Goal: Subscribe to service/newsletter

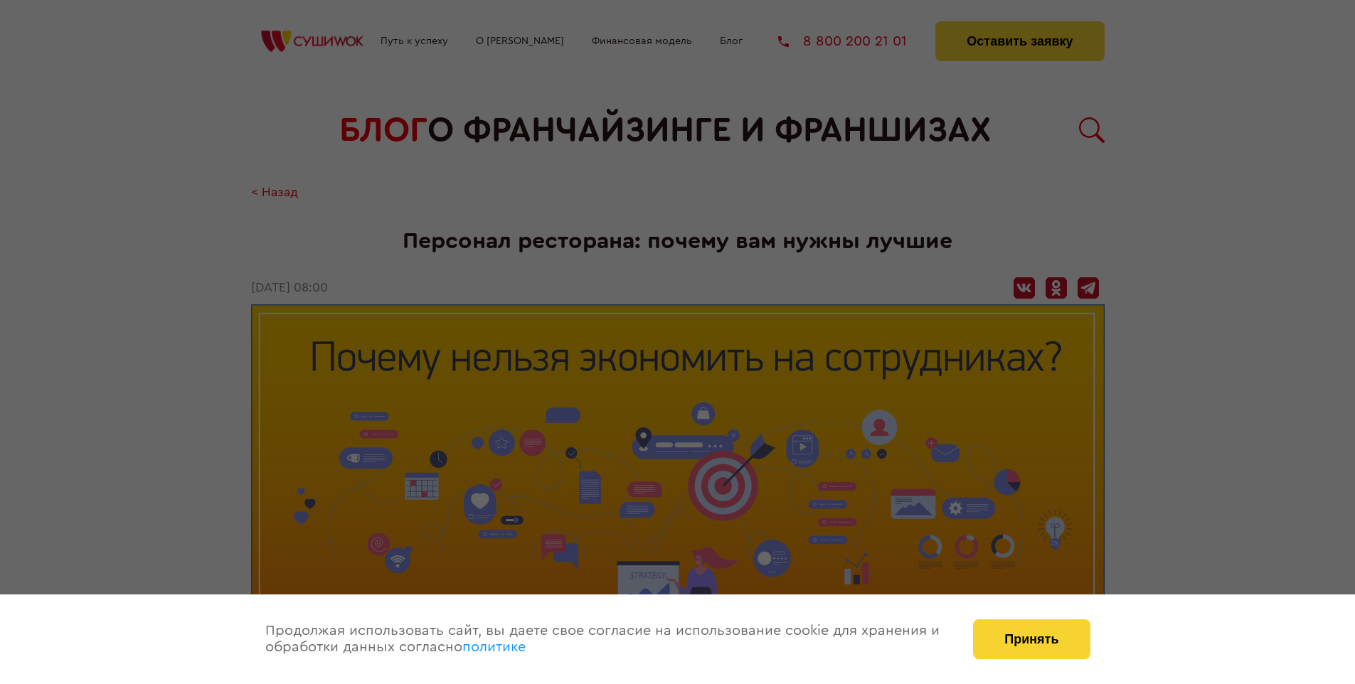
scroll to position [2033, 0]
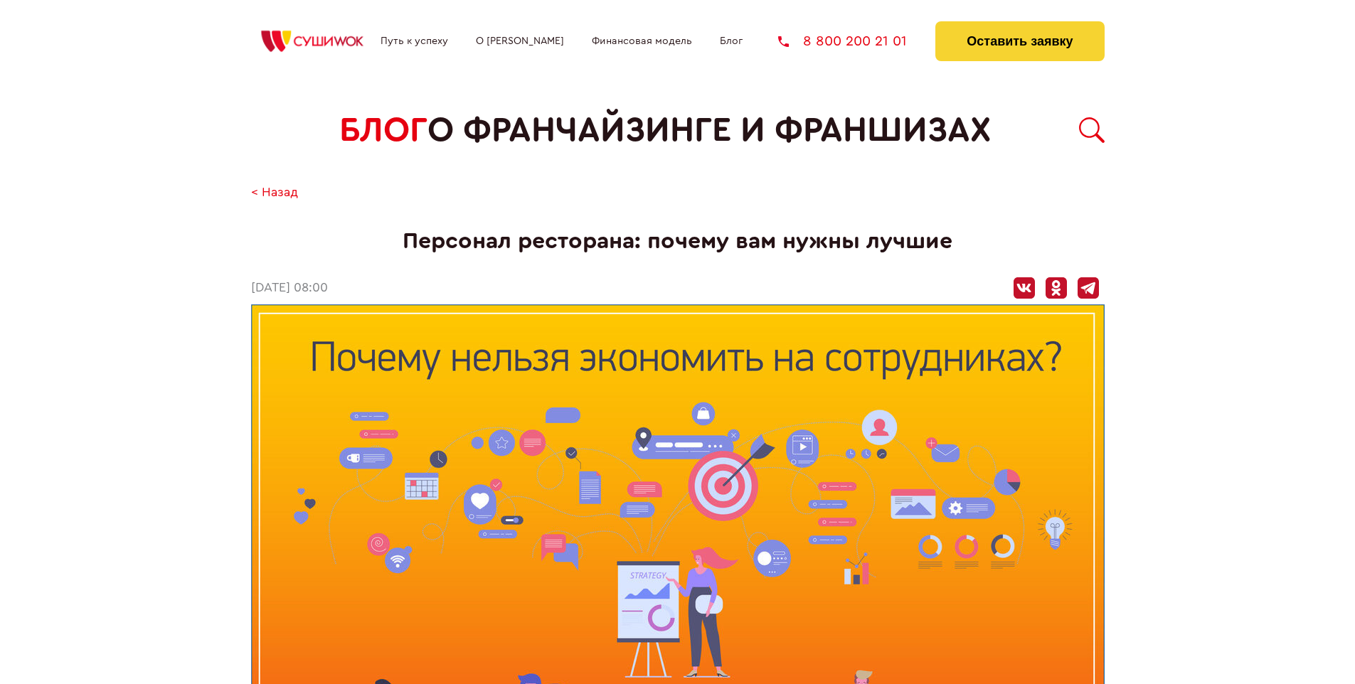
scroll to position [2033, 0]
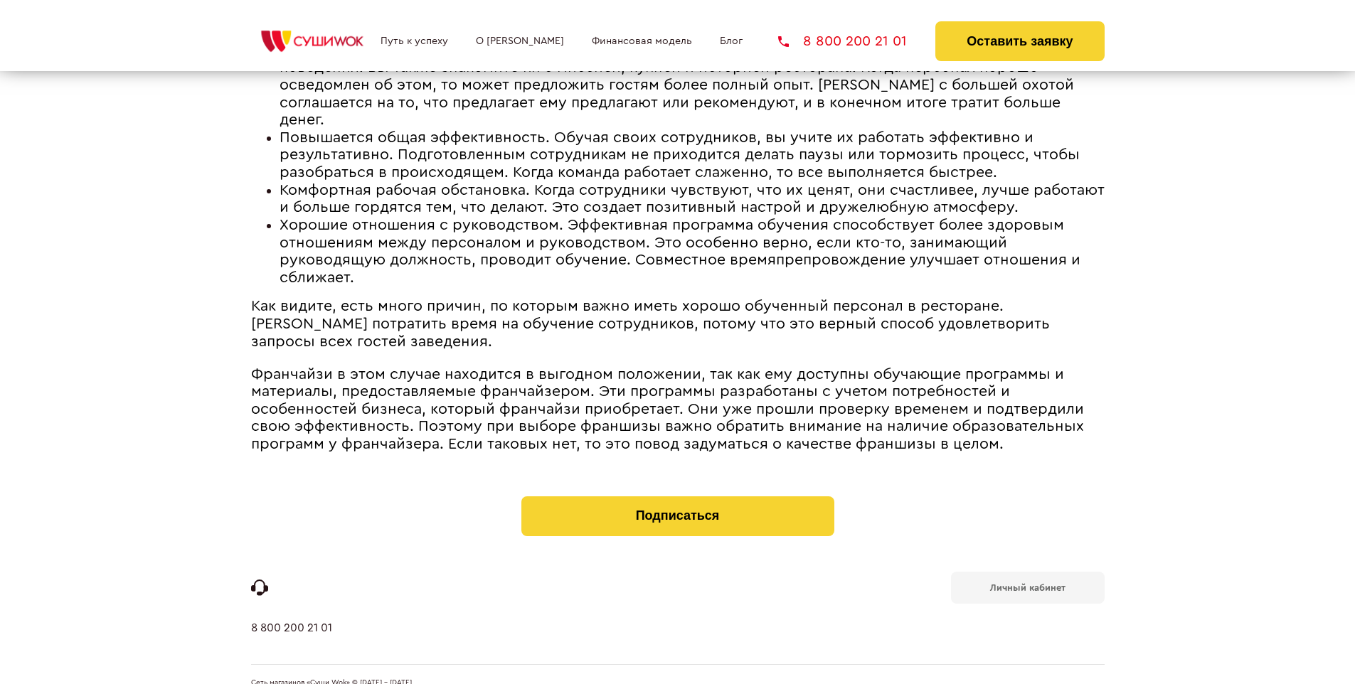
click at [1027, 583] on b "Личный кабинет" at bounding box center [1027, 587] width 75 height 9
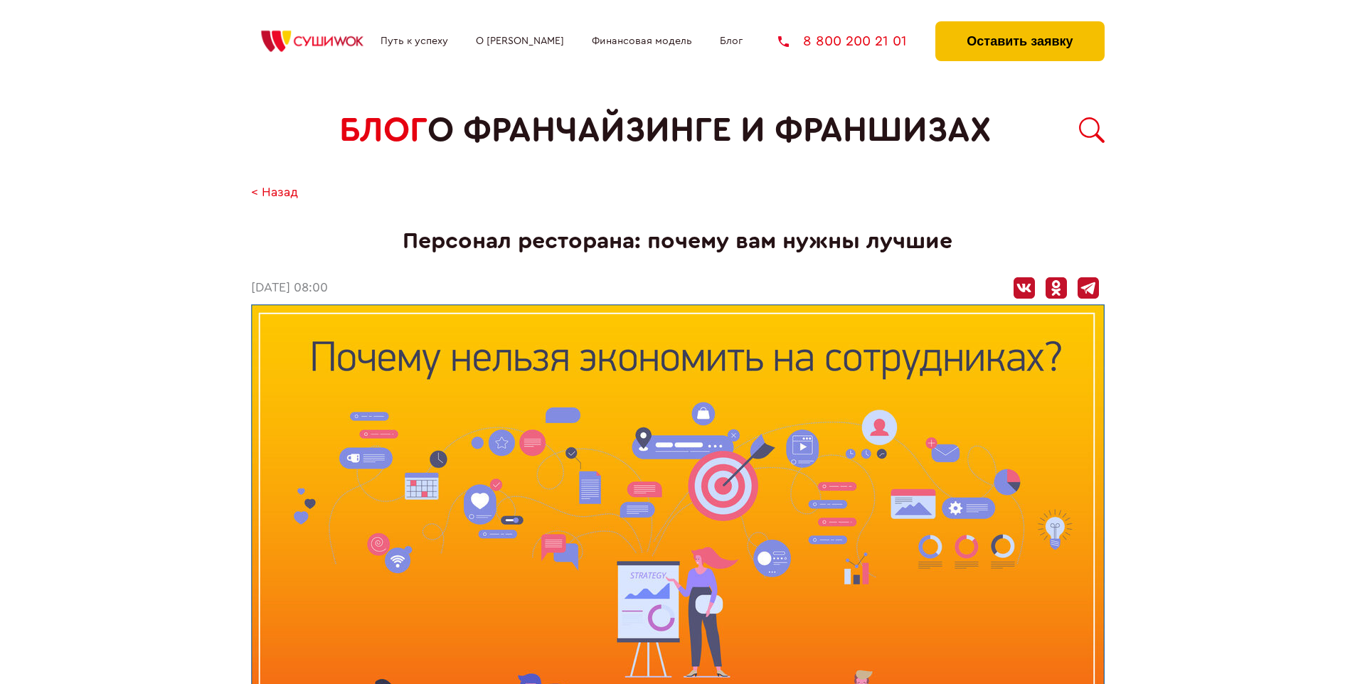
click at [1019, 25] on button "Оставить заявку" at bounding box center [1019, 41] width 169 height 40
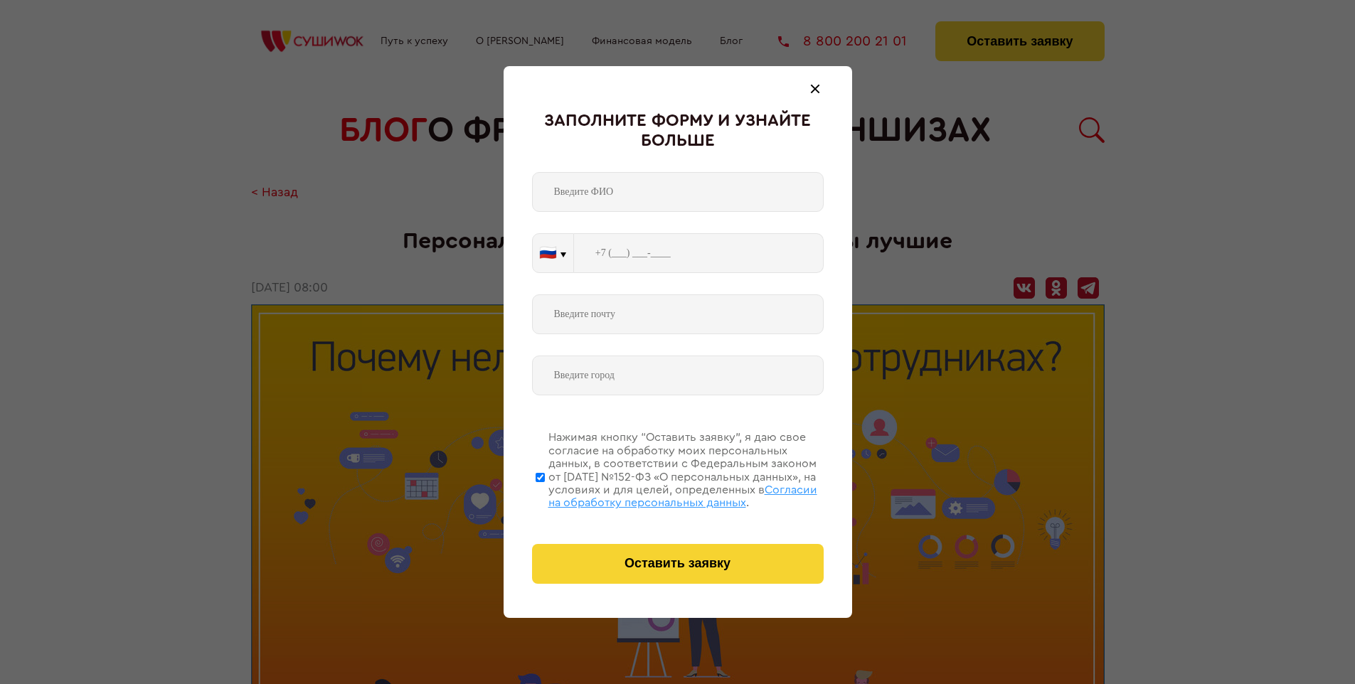
click at [659, 494] on span "Согласии на обработку персональных данных" at bounding box center [682, 496] width 269 height 24
click at [545, 494] on input "Нажимая кнопку “Оставить заявку”, я даю свое согласие на обработку моих персона…" at bounding box center [540, 477] width 9 height 114
checkbox input "false"
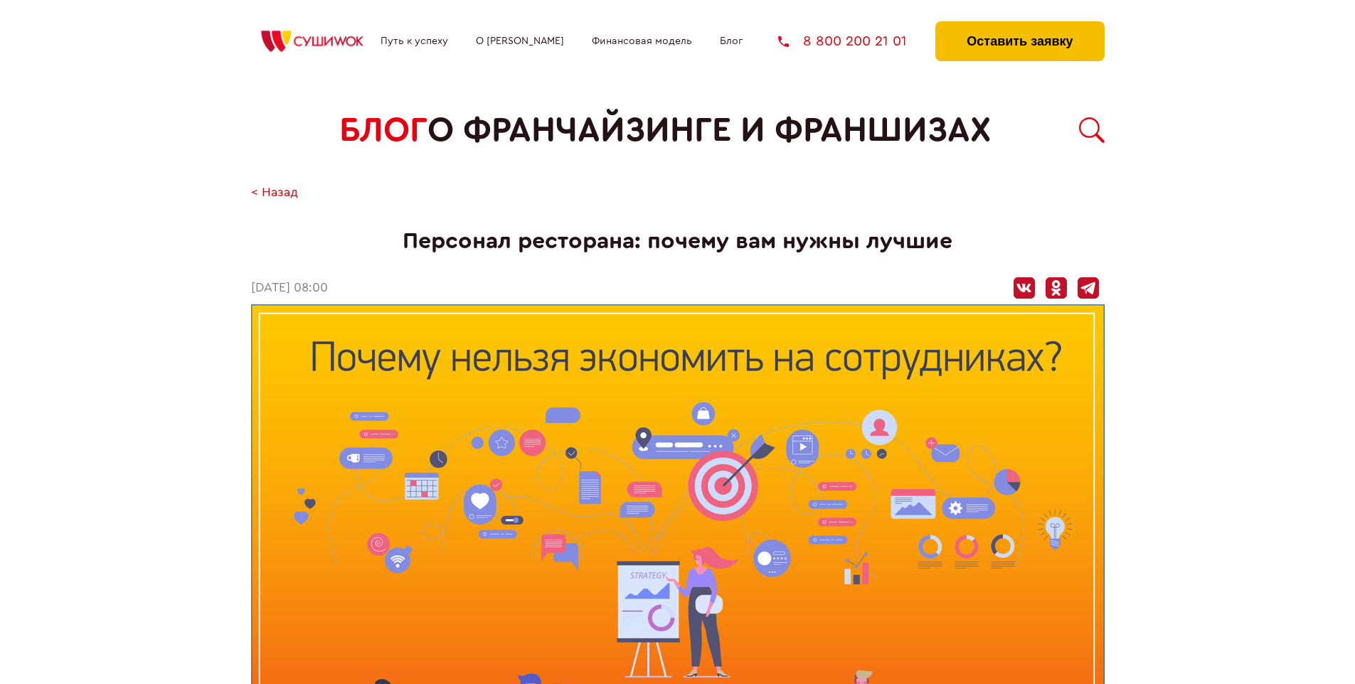
click at [1019, 25] on button "Оставить заявку" at bounding box center [1019, 41] width 169 height 40
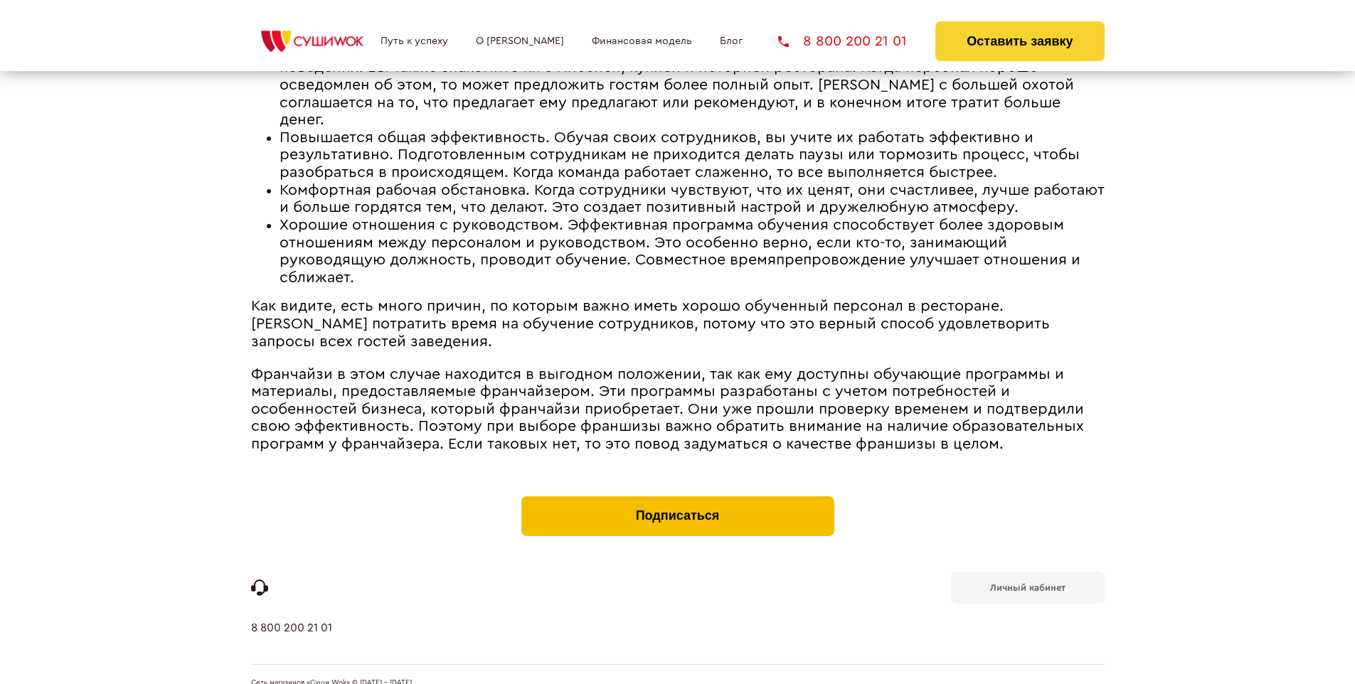
click at [677, 496] on button "Подписаться" at bounding box center [677, 516] width 313 height 40
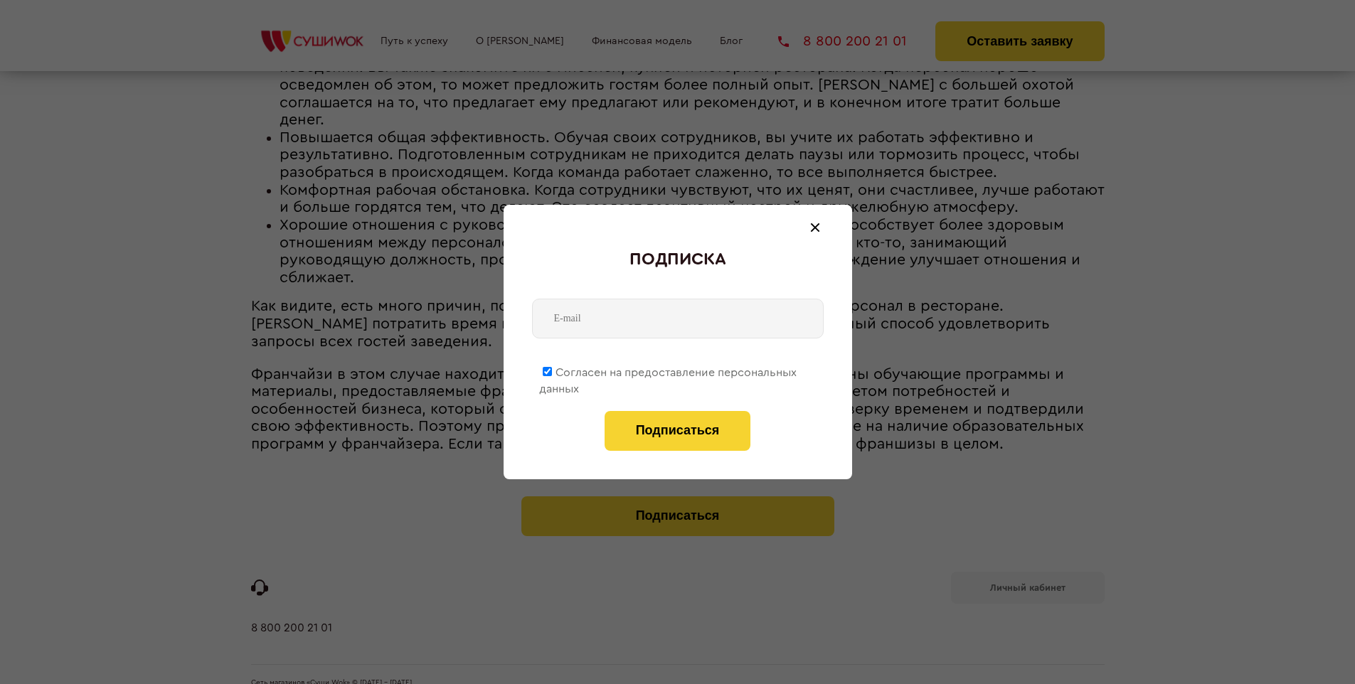
click at [668, 370] on span "Согласен на предоставление персональных данных" at bounding box center [667, 381] width 257 height 28
click at [552, 370] on input "Согласен на предоставление персональных данных" at bounding box center [547, 371] width 9 height 9
checkbox input "false"
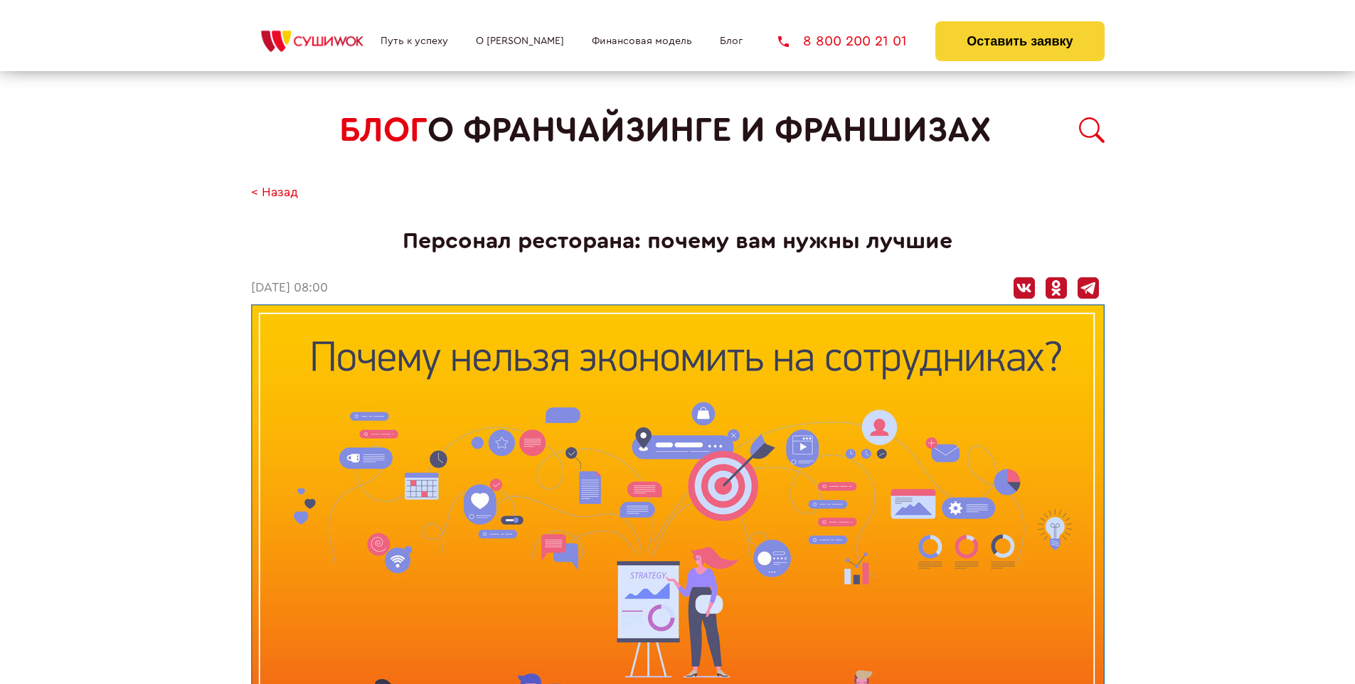
scroll to position [2033, 0]
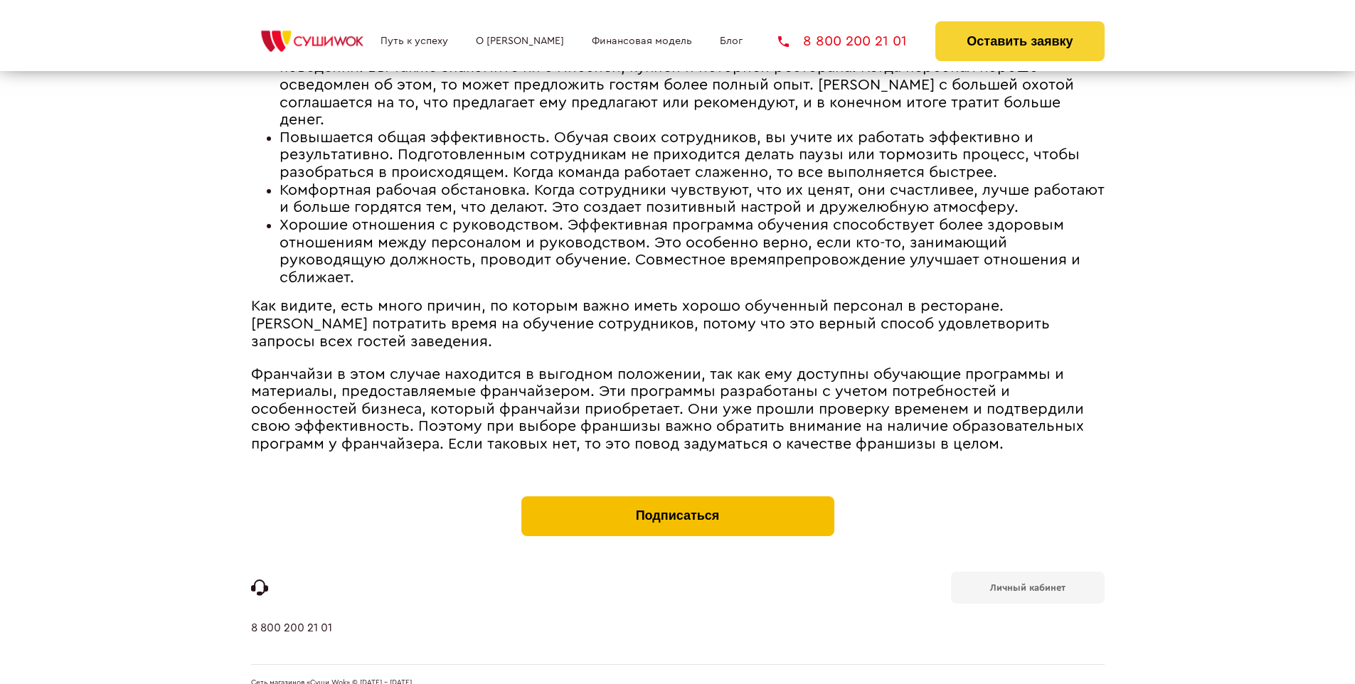
click at [677, 496] on button "Подписаться" at bounding box center [677, 516] width 313 height 40
